Goal: Information Seeking & Learning: Learn about a topic

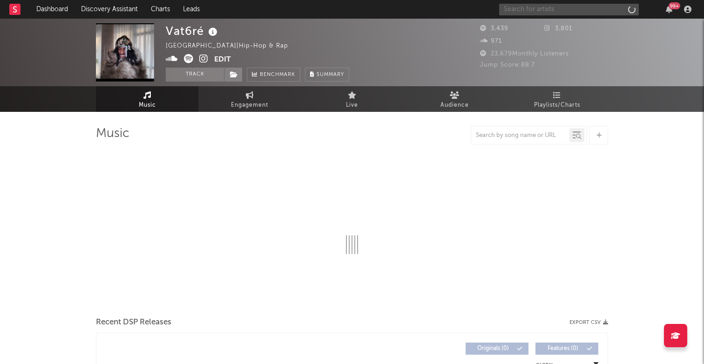
click at [546, 9] on input "text" at bounding box center [569, 10] width 140 height 12
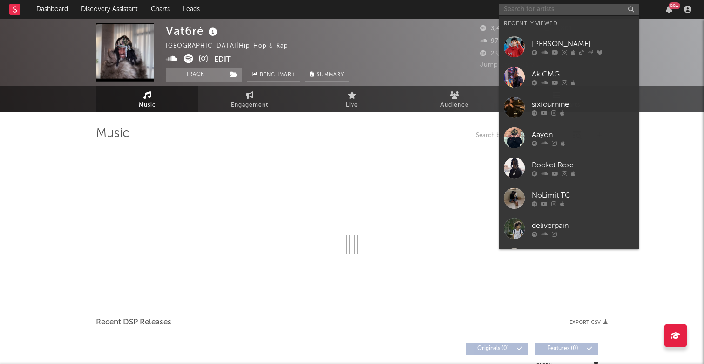
select select "1w"
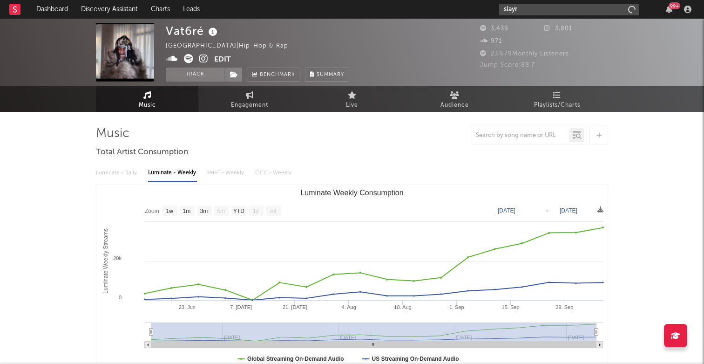
type input "slayr"
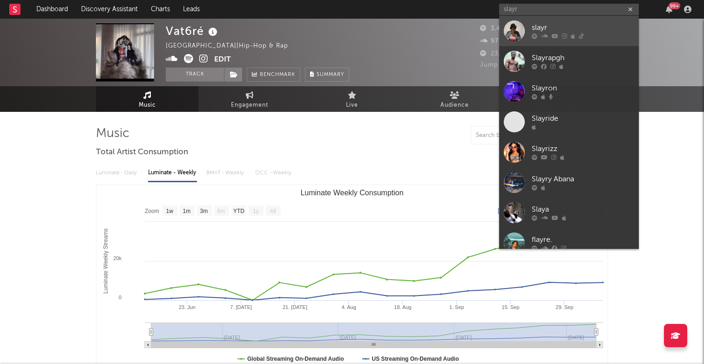
click at [553, 31] on div "slayr" at bounding box center [583, 27] width 102 height 11
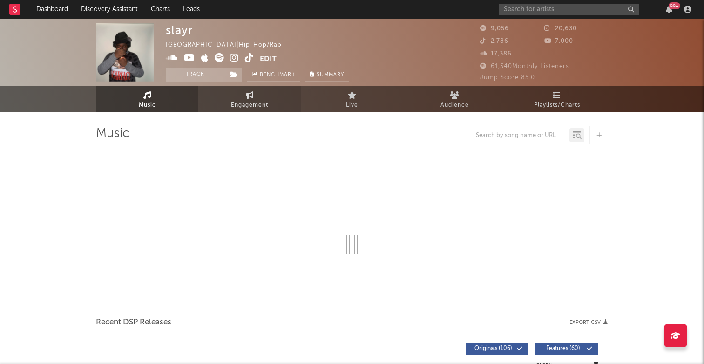
select select "6m"
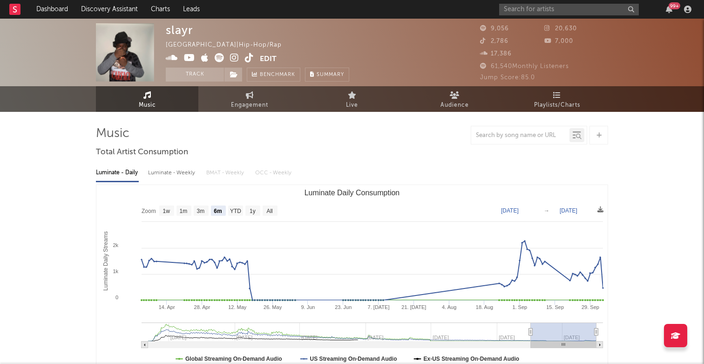
click at [233, 57] on icon at bounding box center [234, 57] width 9 height 9
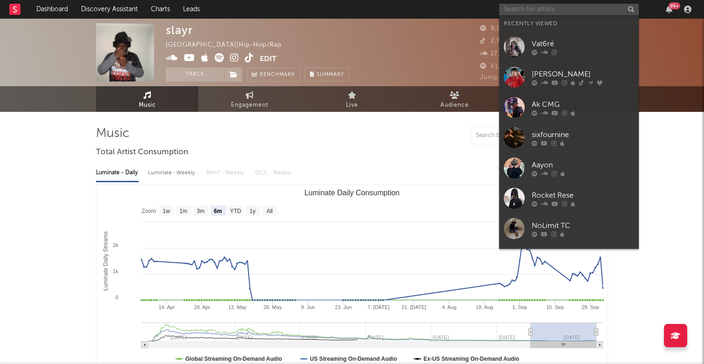
click at [523, 10] on input "text" at bounding box center [569, 10] width 140 height 12
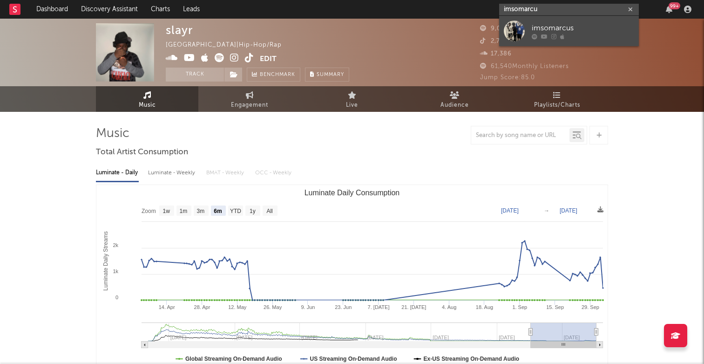
type input "imsomarcu"
click at [580, 37] on div at bounding box center [583, 37] width 102 height 6
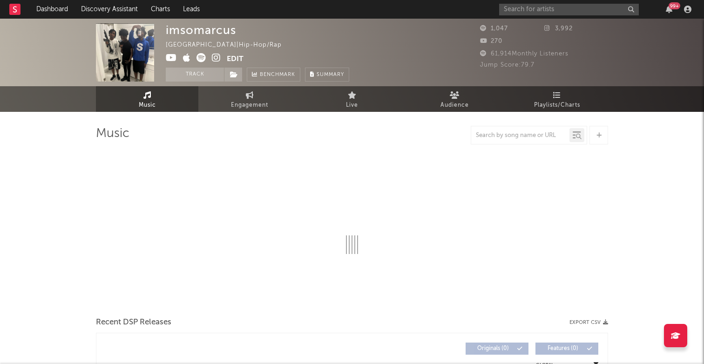
select select "6m"
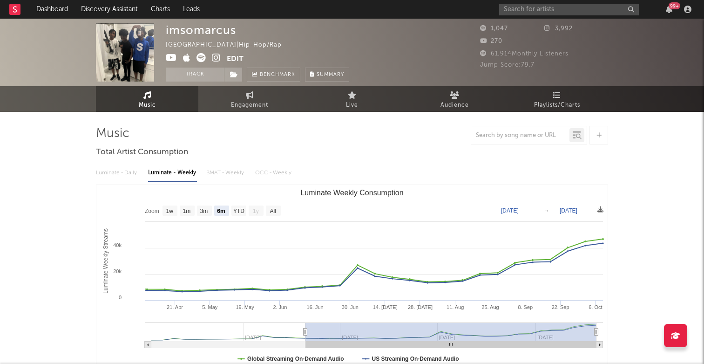
click at [213, 55] on icon at bounding box center [216, 57] width 9 height 9
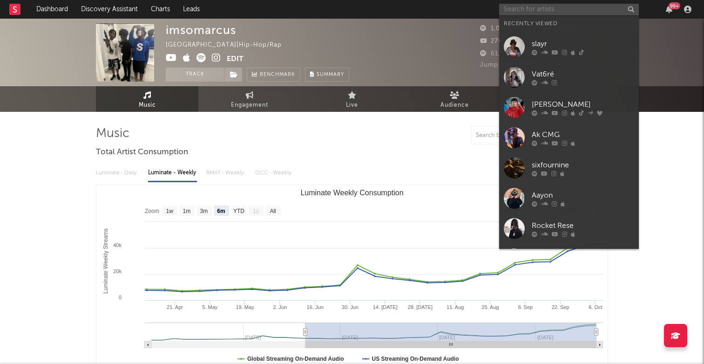
click at [532, 12] on input "text" at bounding box center [569, 10] width 140 height 12
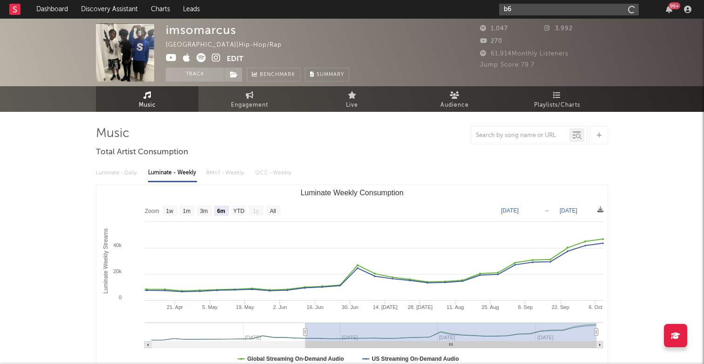
type input "b6"
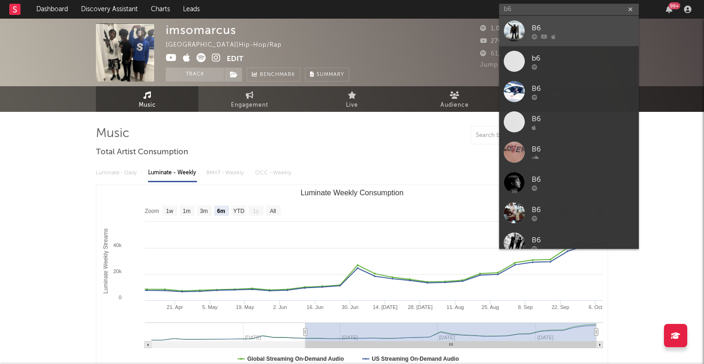
click at [545, 28] on div "B6" at bounding box center [583, 27] width 102 height 11
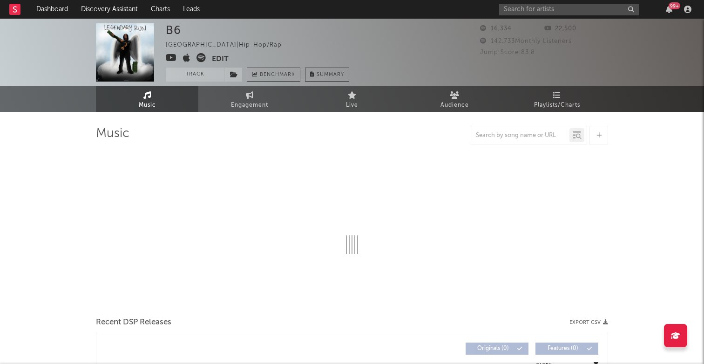
select select "6m"
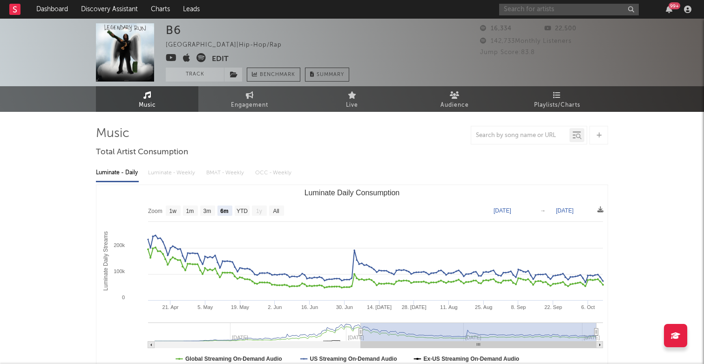
click at [552, 10] on input "text" at bounding box center [569, 10] width 140 height 12
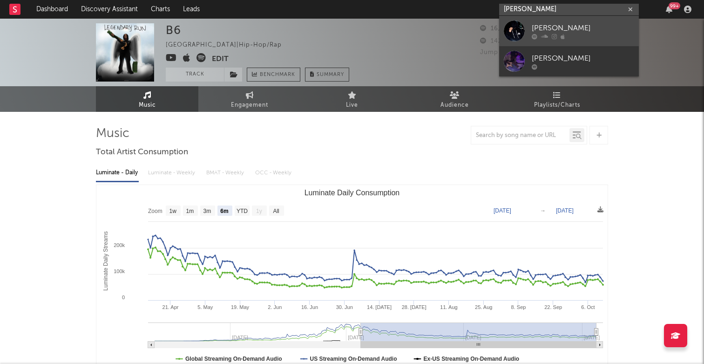
type input "[PERSON_NAME]"
click at [568, 27] on div "[PERSON_NAME]" at bounding box center [583, 27] width 102 height 11
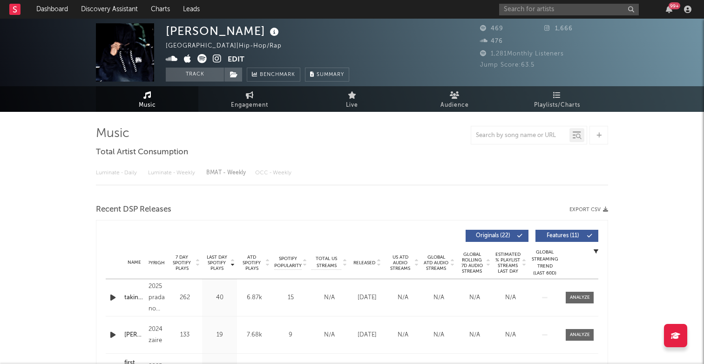
click at [216, 58] on icon at bounding box center [217, 58] width 9 height 9
select select "1w"
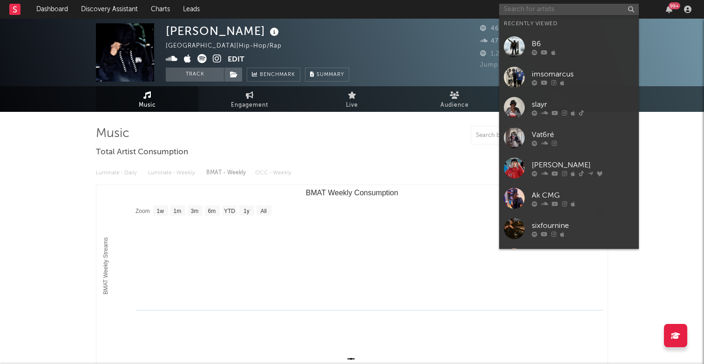
click at [546, 7] on input "text" at bounding box center [569, 10] width 140 height 12
paste input "Vat6ré"
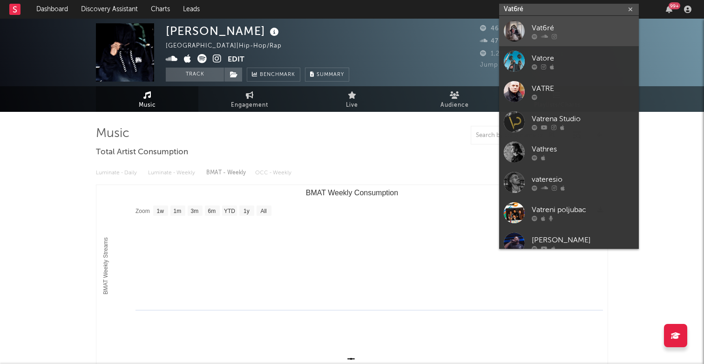
type input "Vat6ré"
click at [544, 25] on div "Vat6ré" at bounding box center [583, 27] width 102 height 11
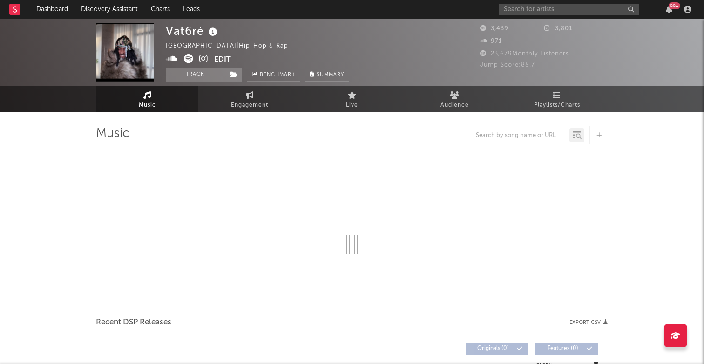
select select "1w"
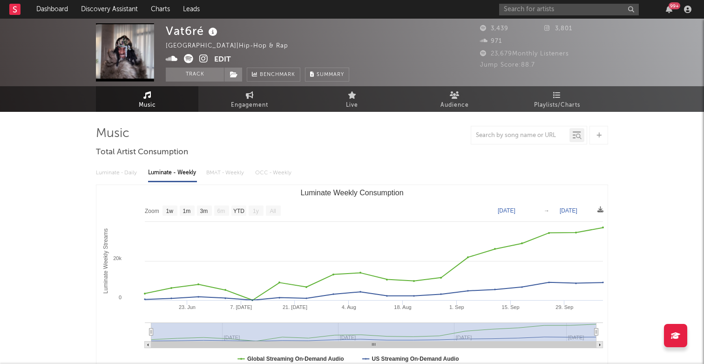
click at [203, 59] on icon at bounding box center [203, 58] width 9 height 9
